Goal: Task Accomplishment & Management: Use online tool/utility

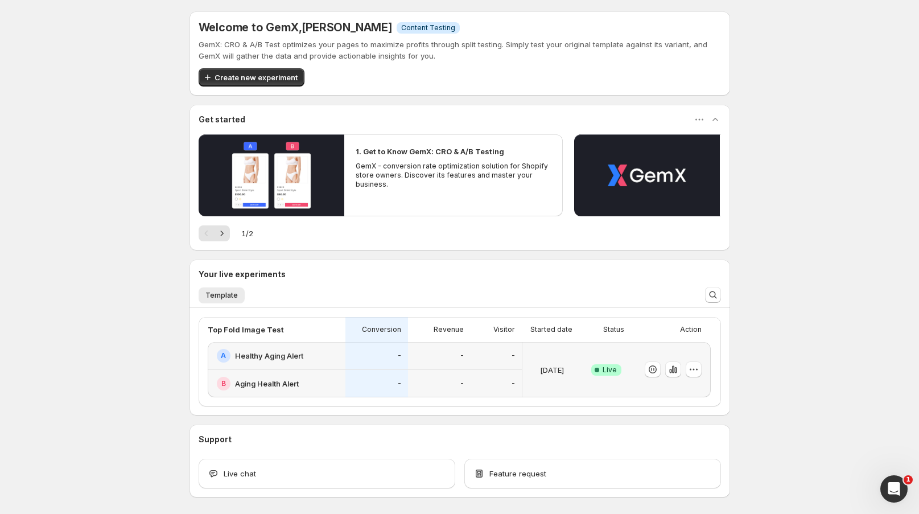
scroll to position [44, 0]
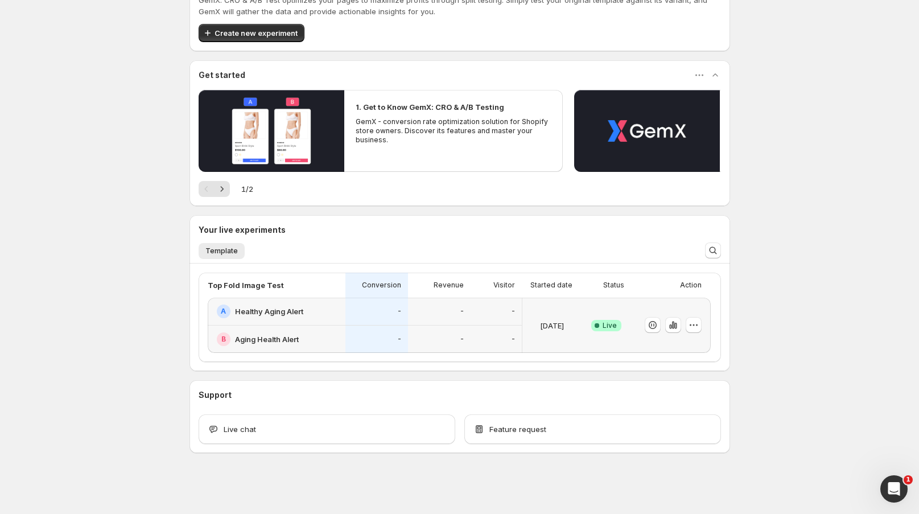
click at [408, 320] on div "-" at bounding box center [376, 312] width 63 height 28
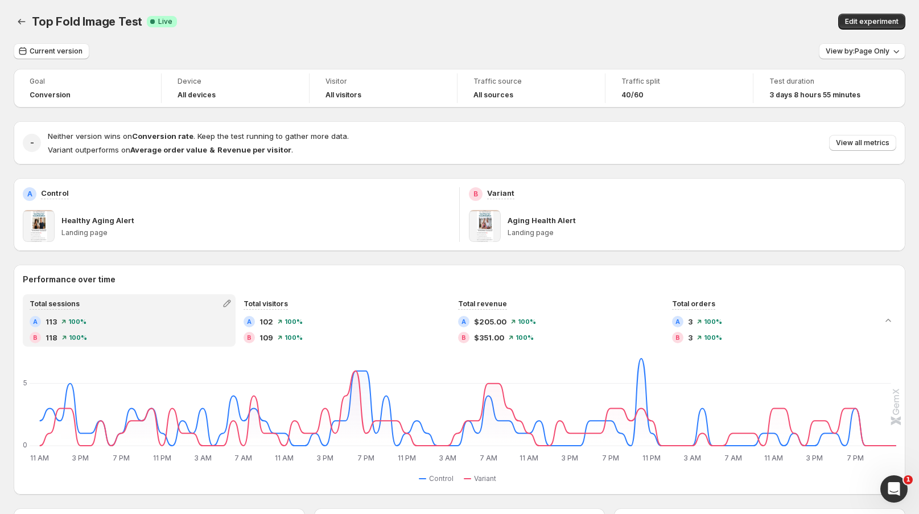
click at [862, 143] on span "View all metrics" at bounding box center [863, 142] width 54 height 9
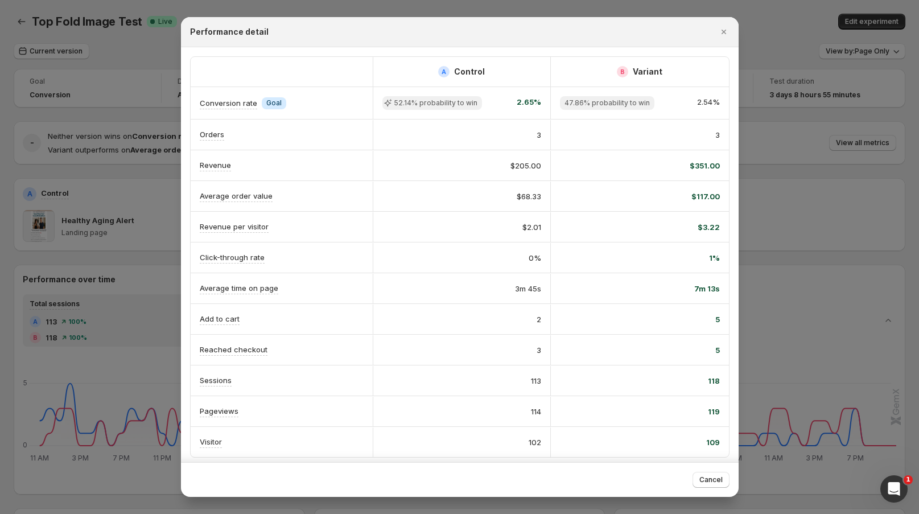
click at [720, 31] on icon "Close" at bounding box center [723, 31] width 11 height 11
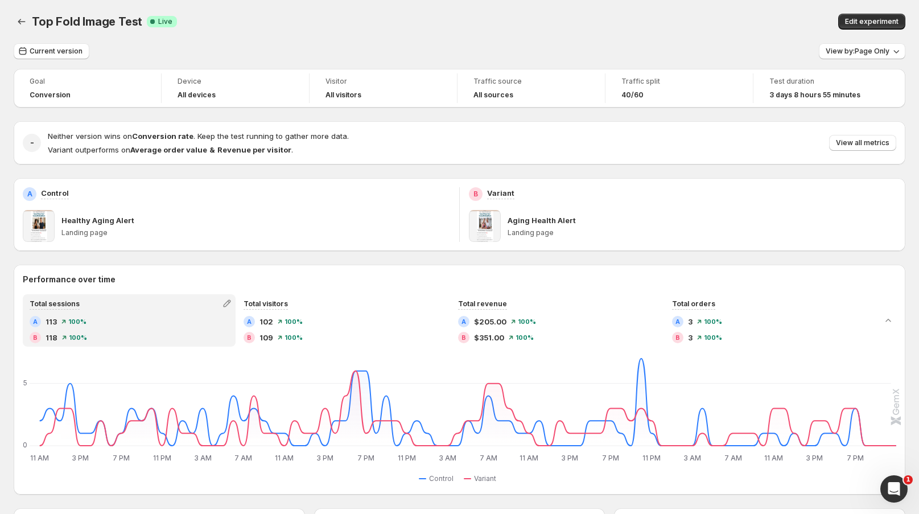
click at [626, 97] on span "40/60" at bounding box center [633, 94] width 22 height 9
click at [874, 20] on span "Edit experiment" at bounding box center [872, 21] width 54 height 9
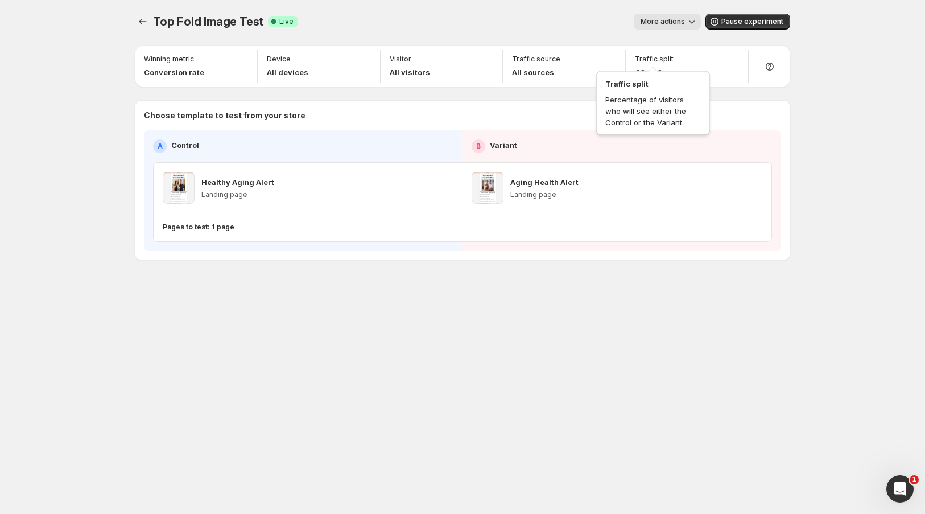
click at [645, 69] on div "Traffic split Percentage of visitors who will see either the Control or the Var…" at bounding box center [653, 100] width 118 height 73
click at [669, 57] on p "Traffic split" at bounding box center [654, 59] width 39 height 9
click at [733, 63] on icon "button" at bounding box center [733, 60] width 11 height 11
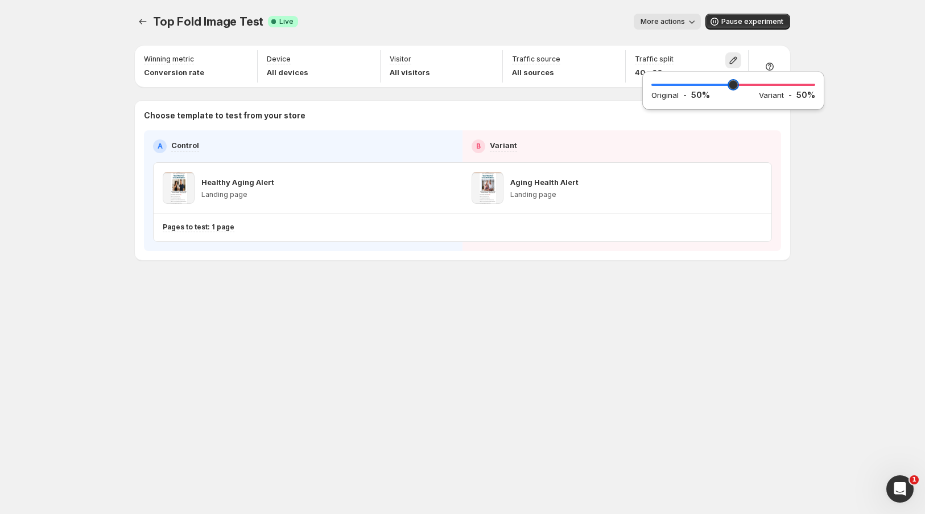
drag, startPoint x: 721, startPoint y: 85, endPoint x: 733, endPoint y: 85, distance: 12.0
type input "**"
click at [733, 85] on input "range" at bounding box center [734, 85] width 164 height 16
click at [816, 161] on div "Top Fold Image Test. This page is ready Top Fold Image Test Success Complete Li…" at bounding box center [462, 257] width 925 height 514
click at [143, 25] on icon "Experiments" at bounding box center [142, 21] width 11 height 11
